Goal: Task Accomplishment & Management: Manage account settings

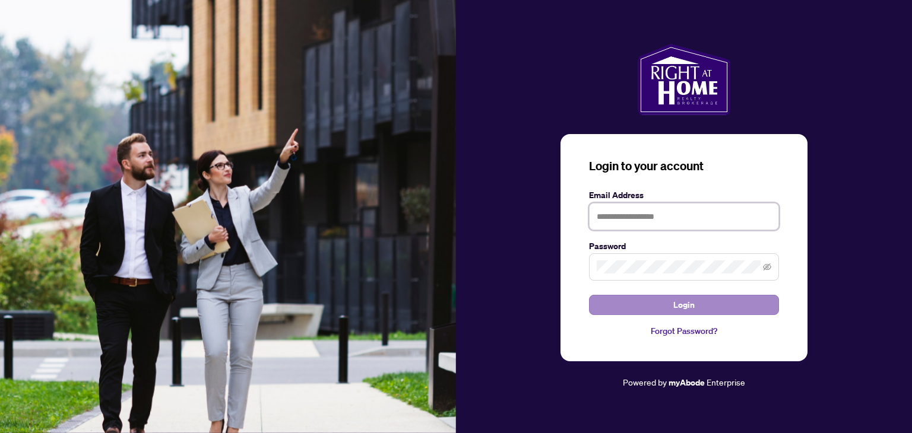
type input "**********"
click at [674, 307] on span "Login" at bounding box center [683, 305] width 21 height 19
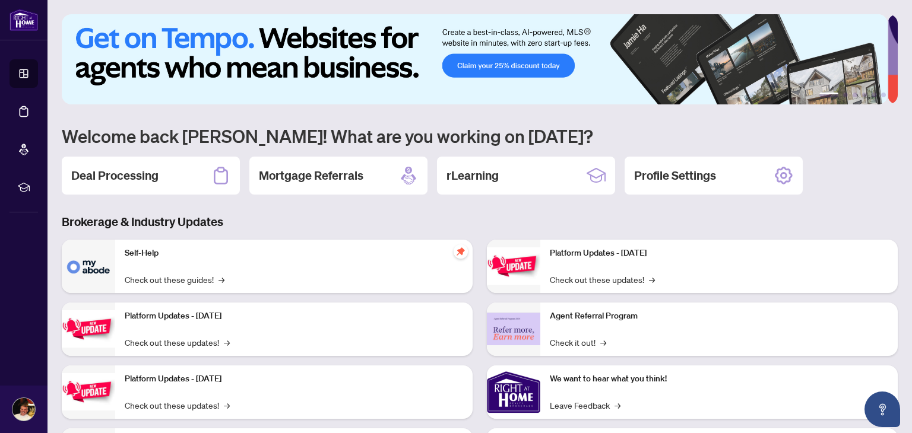
click at [141, 255] on p "Self-Help" at bounding box center [294, 253] width 338 height 13
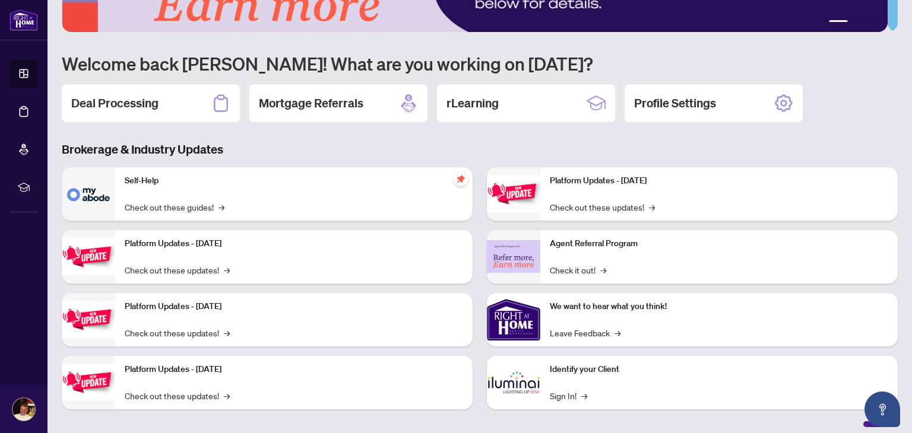
scroll to position [80, 0]
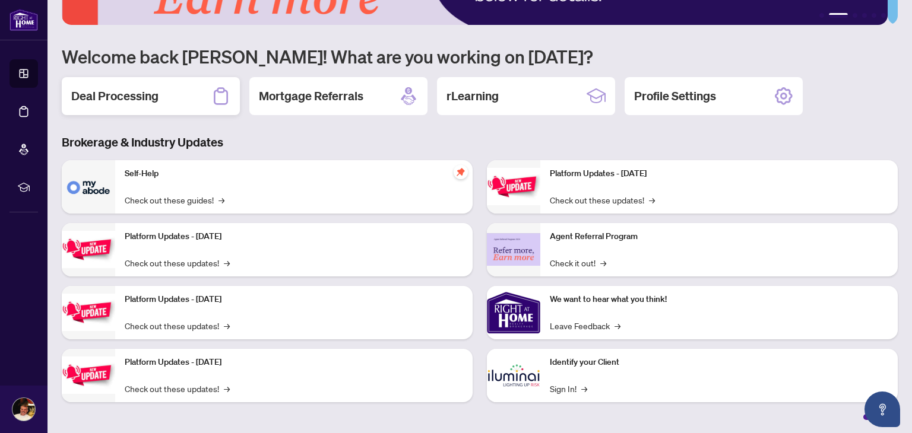
click at [120, 96] on h2 "Deal Processing" at bounding box center [114, 96] width 87 height 17
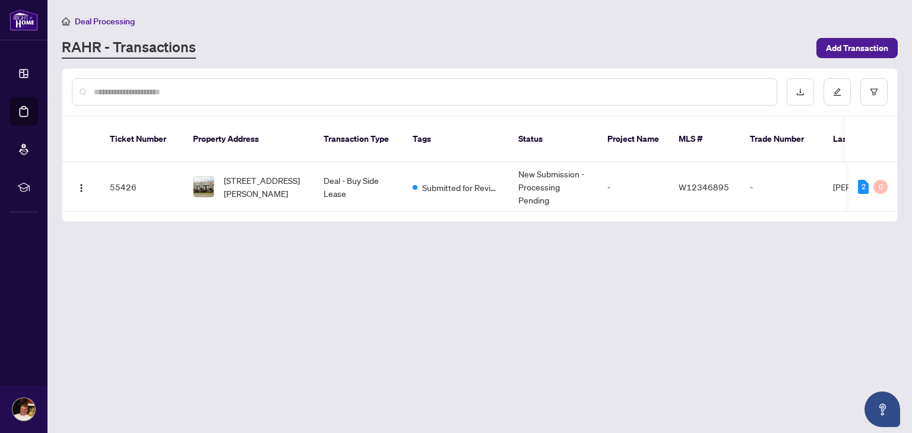
drag, startPoint x: 802, startPoint y: 218, endPoint x: 882, endPoint y: 227, distance: 80.1
click at [882, 227] on main "Deal Processing [PERSON_NAME] - Transactions Add Transaction Ticket Number Prop…" at bounding box center [479, 216] width 864 height 433
click at [907, 423] on main "Deal Processing [PERSON_NAME] - Transactions Add Transaction Ticket Number Prop…" at bounding box center [479, 216] width 864 height 433
click at [742, 196] on td "-" at bounding box center [781, 187] width 83 height 49
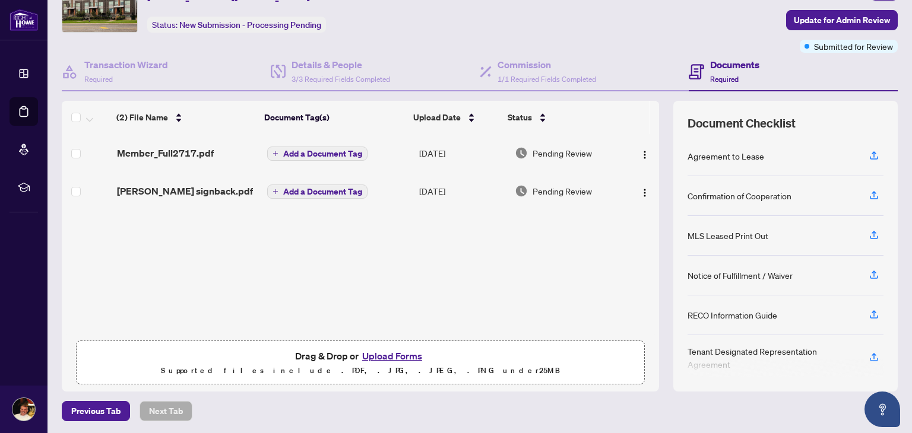
scroll to position [63, 0]
click at [320, 192] on span "Add a Document Tag" at bounding box center [322, 190] width 79 height 8
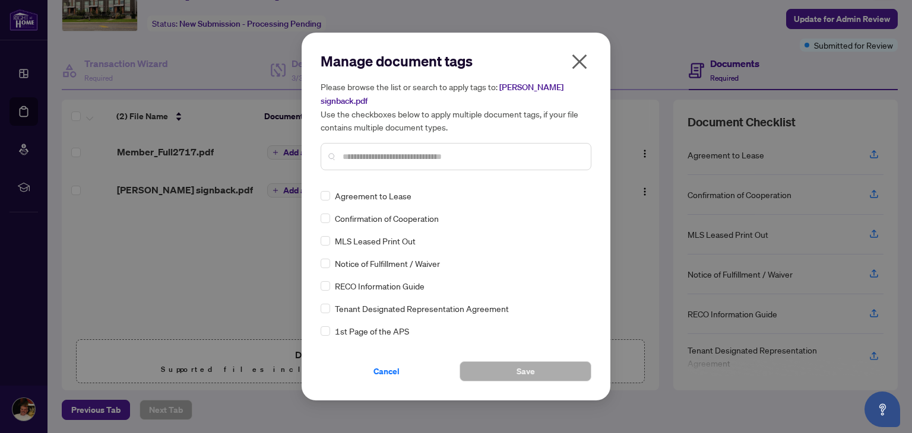
click at [579, 65] on icon "close" at bounding box center [579, 61] width 19 height 19
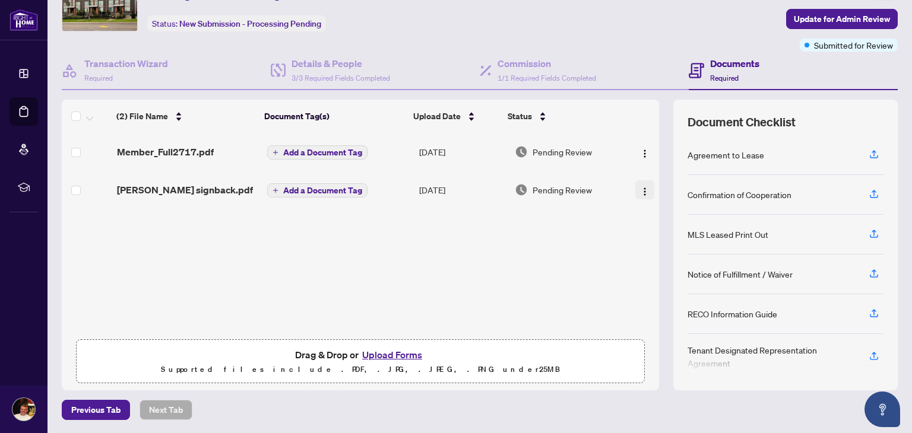
click at [640, 194] on img "button" at bounding box center [644, 191] width 9 height 9
click at [551, 280] on div "(2) File Name Document Tag(s) Upload Date Status Member_Full2717.pdf Add a Docu…" at bounding box center [360, 233] width 597 height 201
click at [408, 355] on button "Upload Forms" at bounding box center [391, 354] width 67 height 15
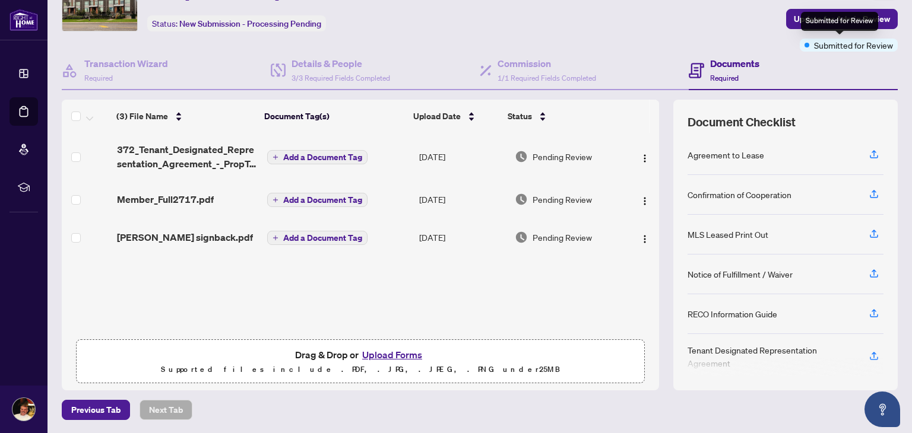
click at [827, 41] on span "Submitted for Review" at bounding box center [853, 45] width 79 height 13
click at [842, 17] on span "Update for Admin Review" at bounding box center [841, 18] width 96 height 19
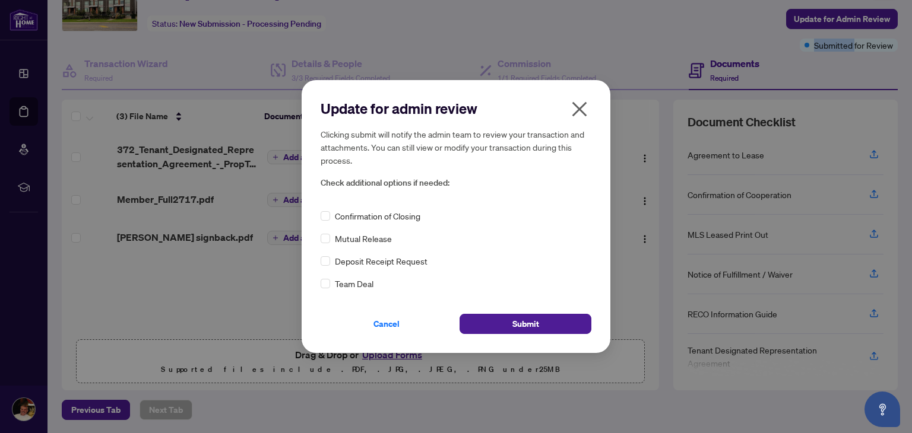
click at [579, 110] on icon "close" at bounding box center [579, 109] width 15 height 15
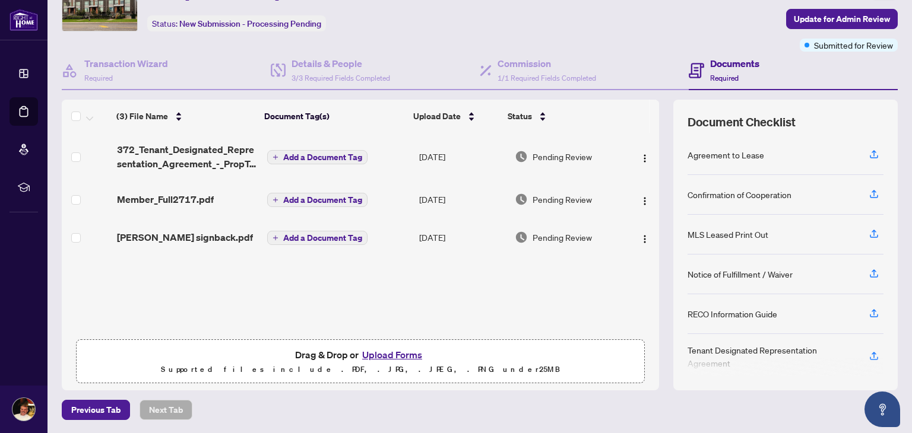
click at [780, 70] on div "Documents Required" at bounding box center [792, 71] width 209 height 39
click at [885, 410] on icon "Open asap" at bounding box center [882, 409] width 15 height 15
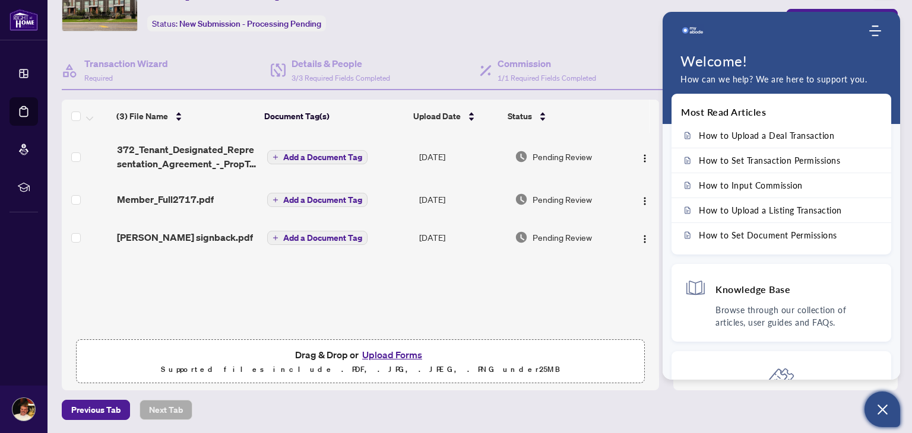
click at [900, 374] on main "Deal Processing / View Transaction Transaction saved a minute ago Ticket #: 554…" at bounding box center [479, 216] width 864 height 433
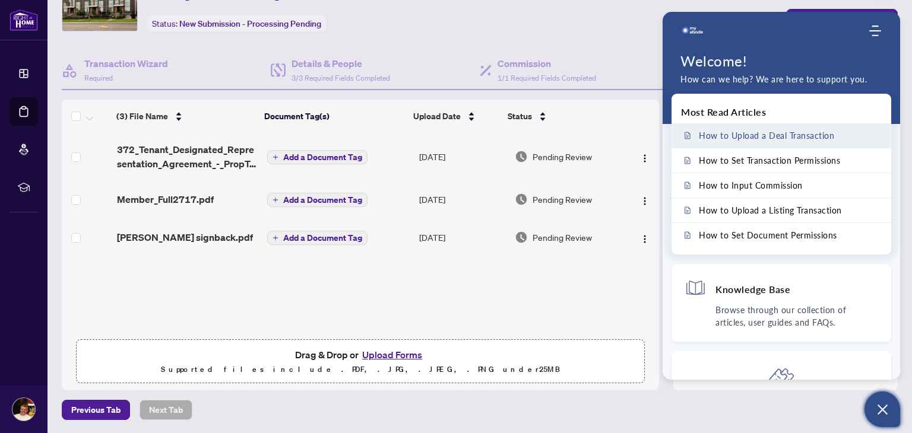
click at [764, 134] on span "How to Upload a Deal Transaction" at bounding box center [765, 136] width 135 height 10
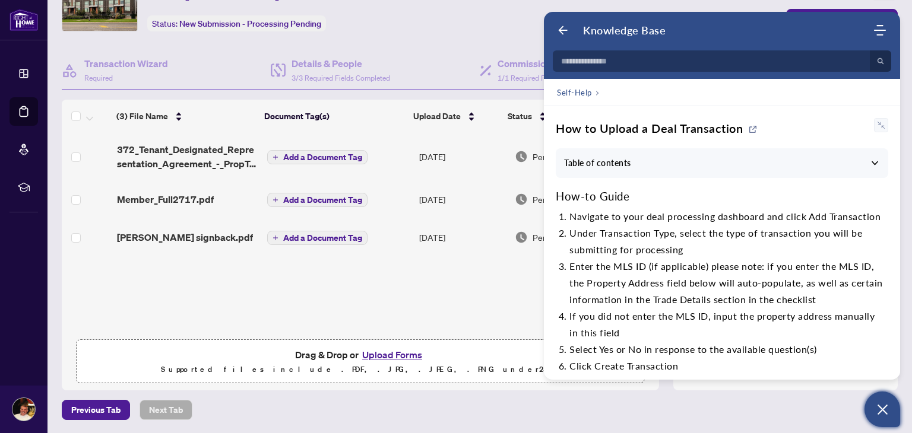
click at [900, 380] on main "Deal Processing / View Transaction Transaction saved a minute ago Ticket #: 554…" at bounding box center [479, 216] width 864 height 433
click at [881, 410] on icon "Open asap" at bounding box center [882, 410] width 10 height 10
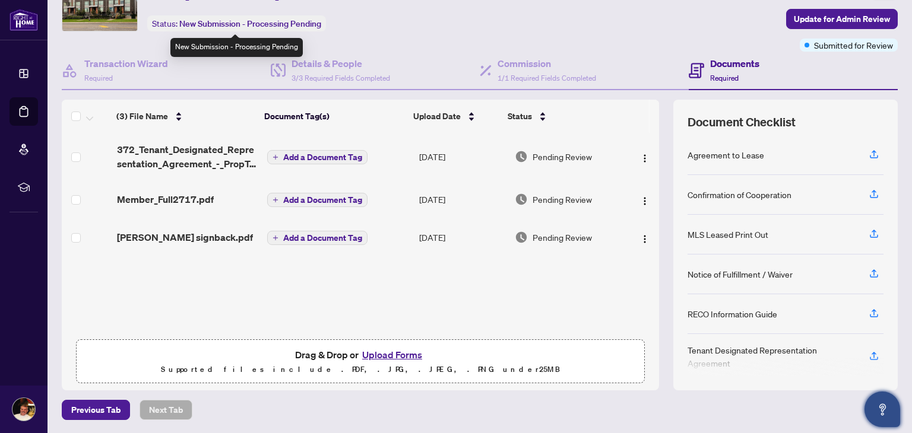
click at [222, 17] on div "Status: New Submission - Processing Pending" at bounding box center [236, 23] width 179 height 16
click at [287, 23] on span "New Submission - Processing Pending" at bounding box center [250, 23] width 142 height 11
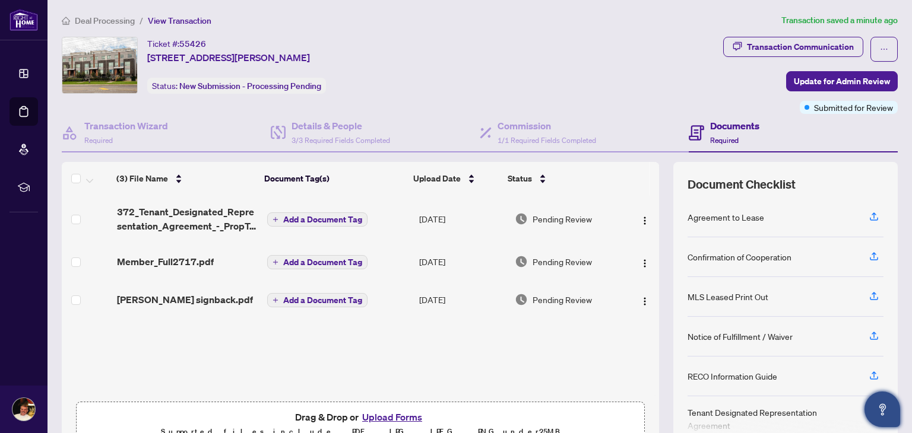
scroll to position [0, 0]
click at [814, 47] on div "Transaction Communication" at bounding box center [800, 47] width 107 height 19
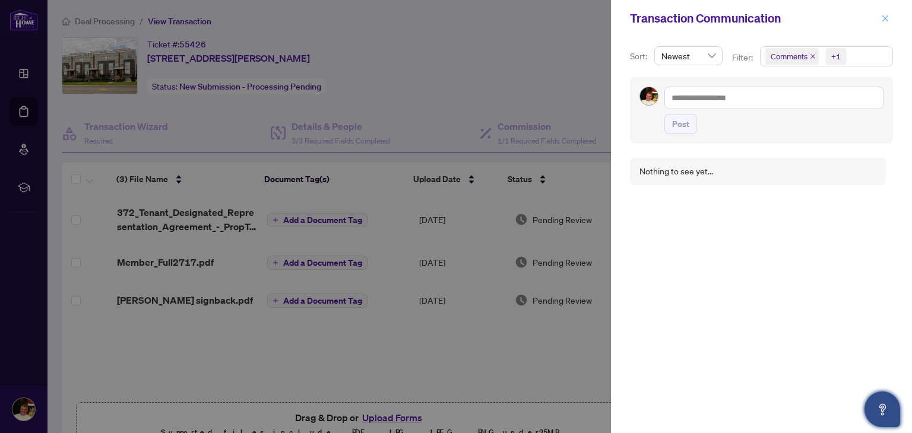
click at [886, 15] on icon "close" at bounding box center [885, 18] width 8 height 8
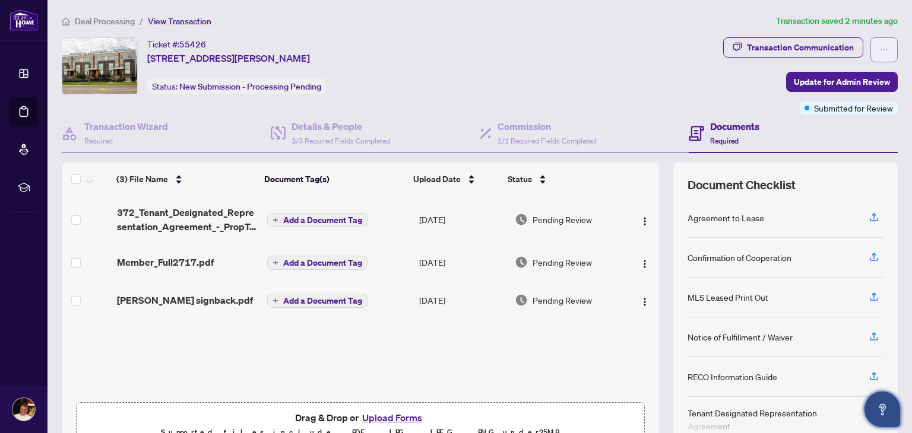
click at [879, 47] on icon "ellipsis" at bounding box center [883, 50] width 8 height 8
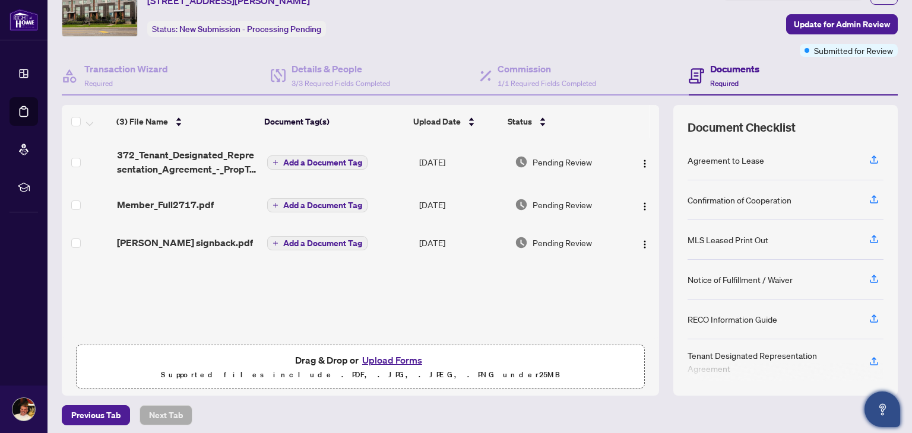
scroll to position [63, 0]
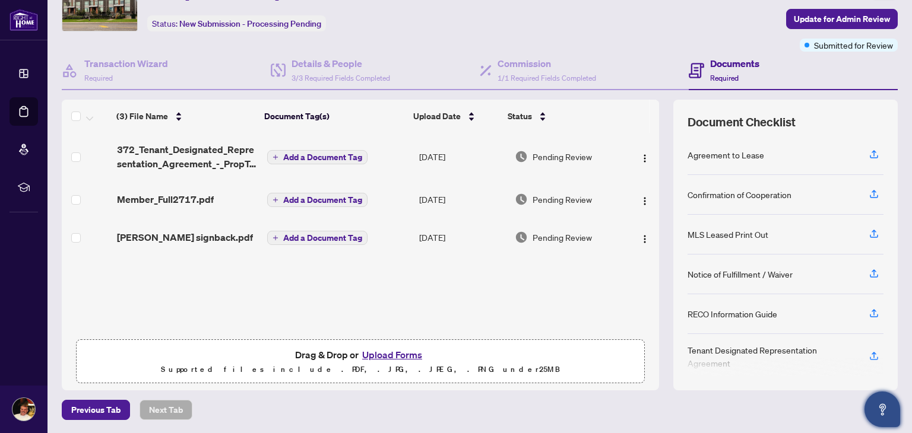
click at [717, 61] on h4 "Documents" at bounding box center [734, 63] width 49 height 14
click at [717, 75] on span "Required" at bounding box center [724, 78] width 28 height 9
click at [827, 185] on div "Confirmation of Cooperation" at bounding box center [785, 195] width 196 height 40
click at [869, 274] on icon "button" at bounding box center [873, 275] width 8 height 3
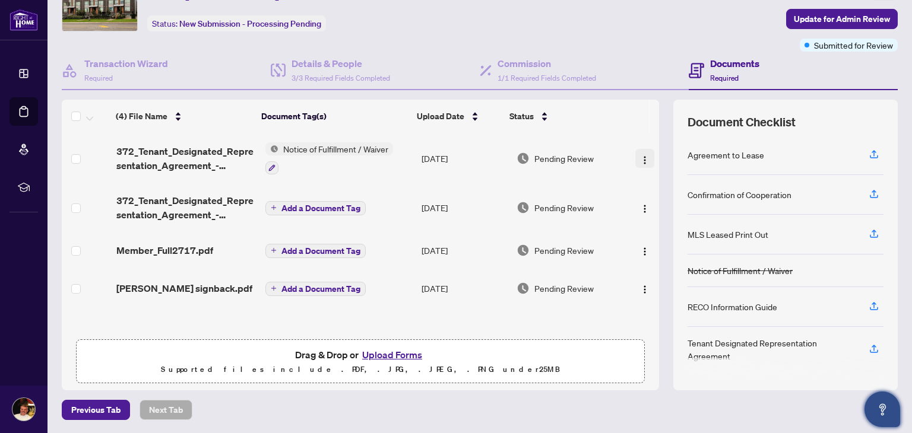
click at [640, 159] on img "button" at bounding box center [644, 159] width 9 height 9
click at [635, 122] on th at bounding box center [633, 116] width 32 height 33
click at [269, 167] on icon "button" at bounding box center [272, 167] width 7 height 7
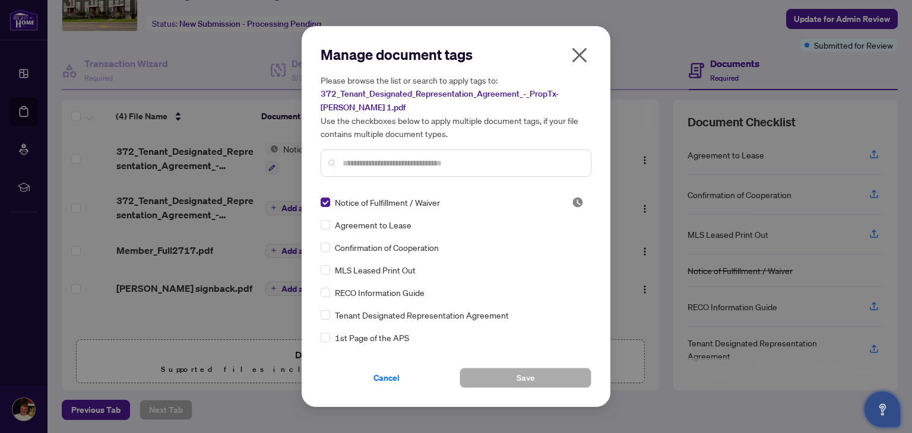
click at [583, 57] on icon "close" at bounding box center [579, 55] width 19 height 19
